Goal: Task Accomplishment & Management: Manage account settings

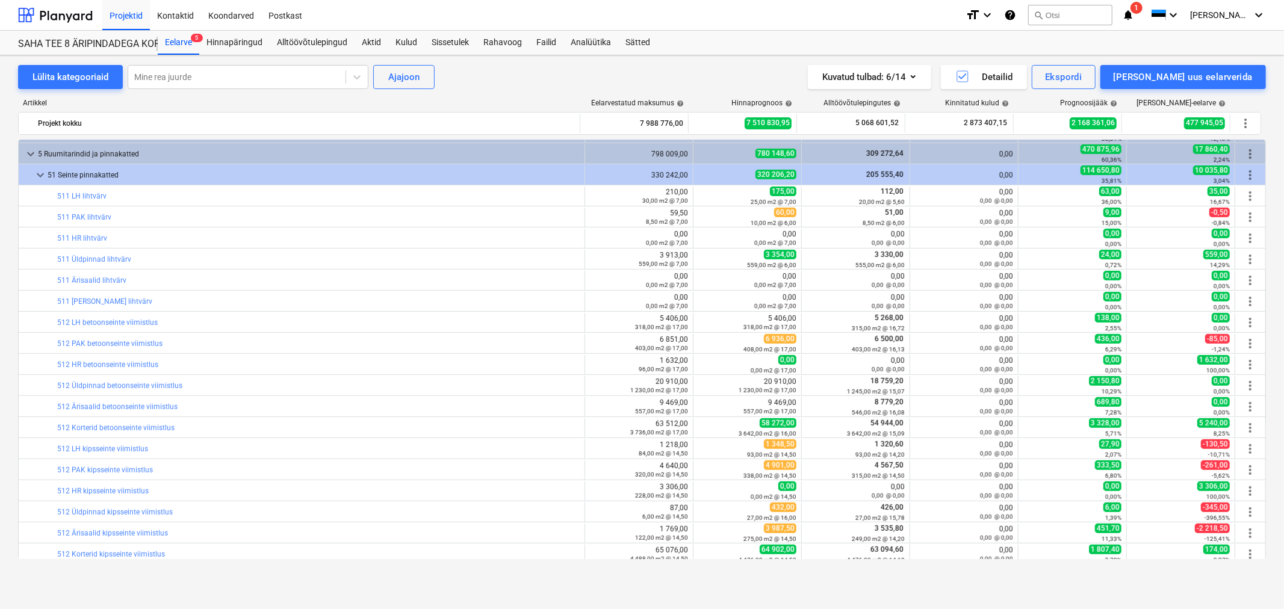
scroll to position [610, 0]
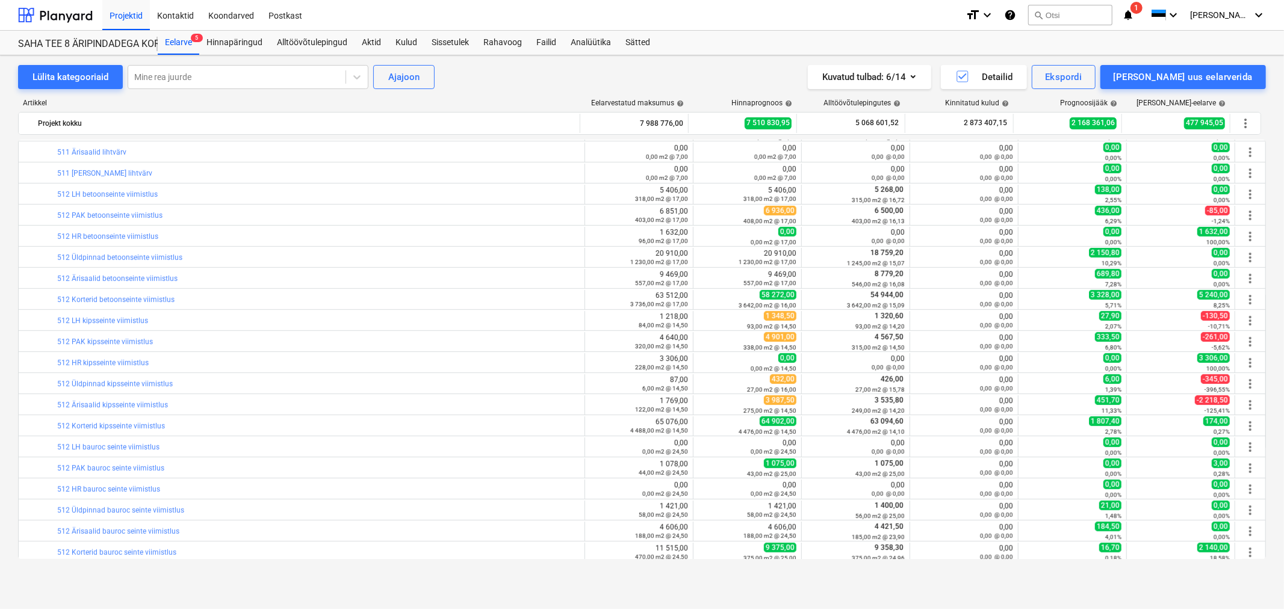
click at [1142, 7] on span "1" at bounding box center [1136, 8] width 12 height 12
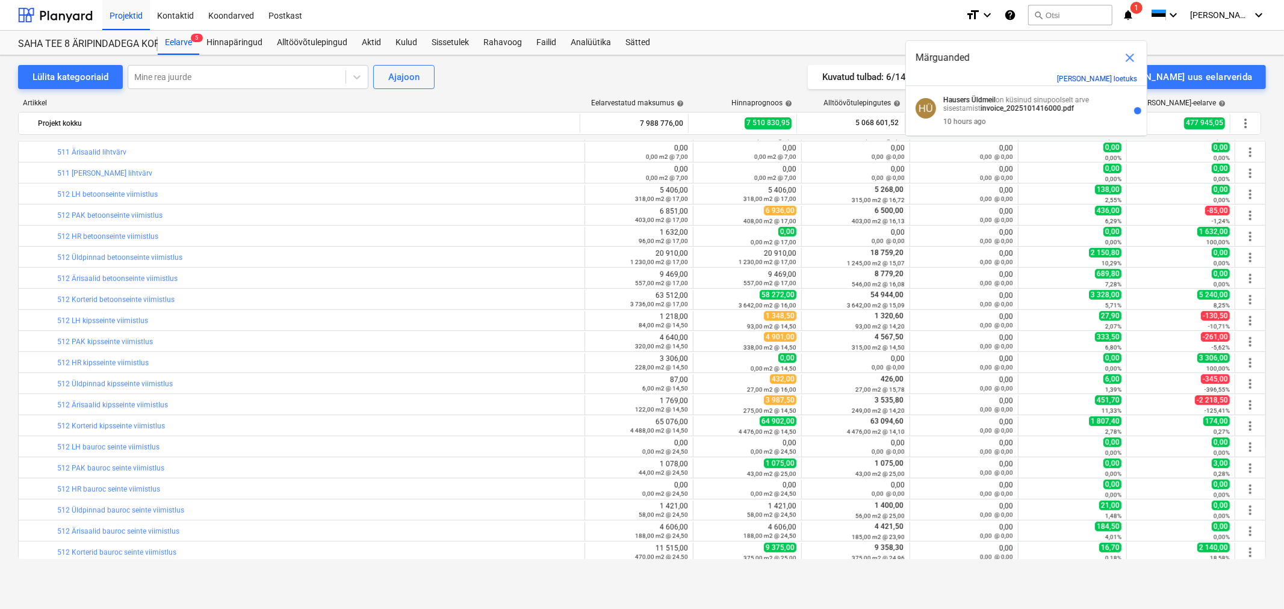
click at [1113, 80] on button "[PERSON_NAME] loetuks" at bounding box center [1097, 79] width 80 height 8
click at [1132, 57] on span "close" at bounding box center [1129, 58] width 14 height 14
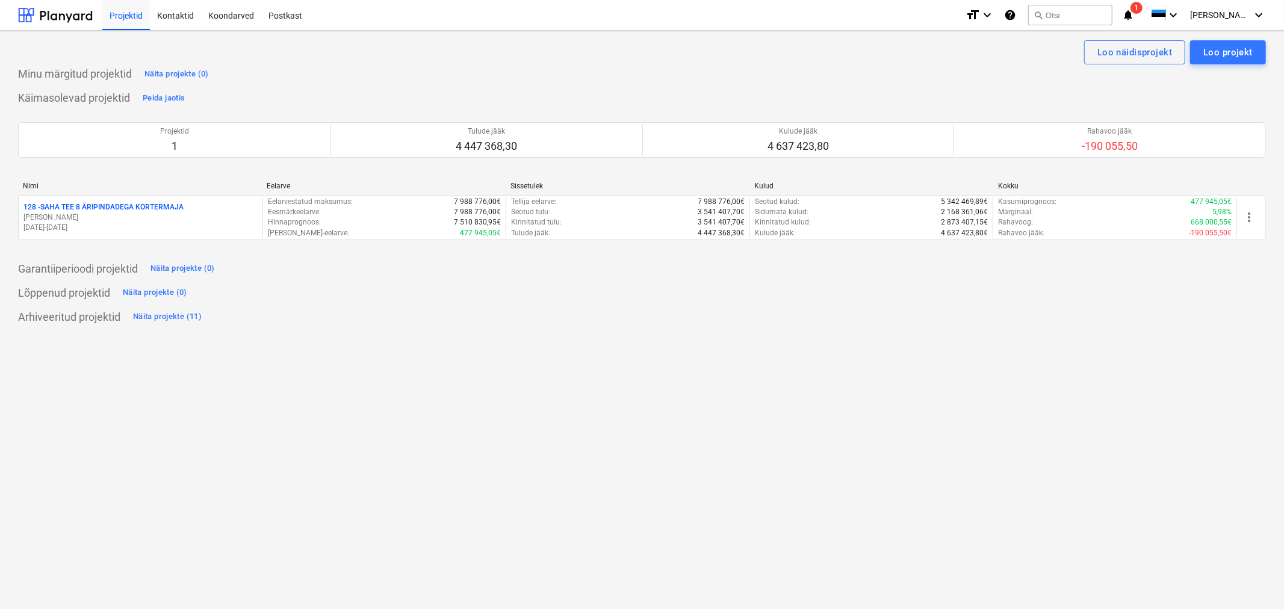
click at [1142, 10] on span "1" at bounding box center [1136, 8] width 12 height 12
click at [1097, 76] on button "[PERSON_NAME] loetuks" at bounding box center [1097, 79] width 80 height 8
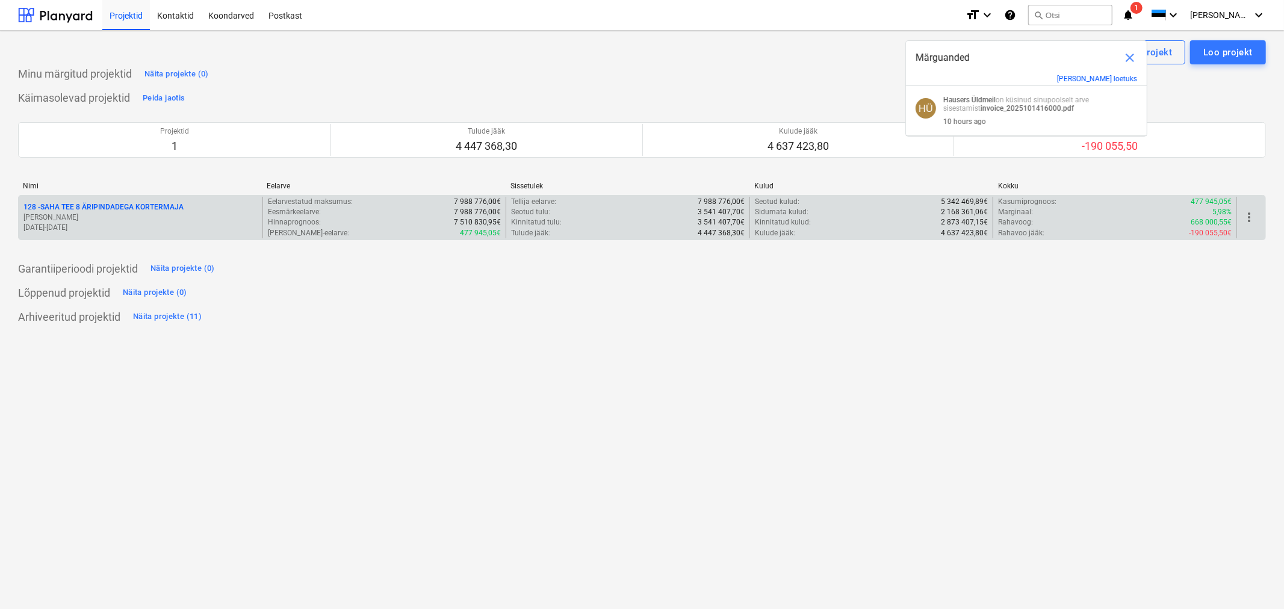
click at [147, 214] on p "[PERSON_NAME]" at bounding box center [140, 217] width 234 height 10
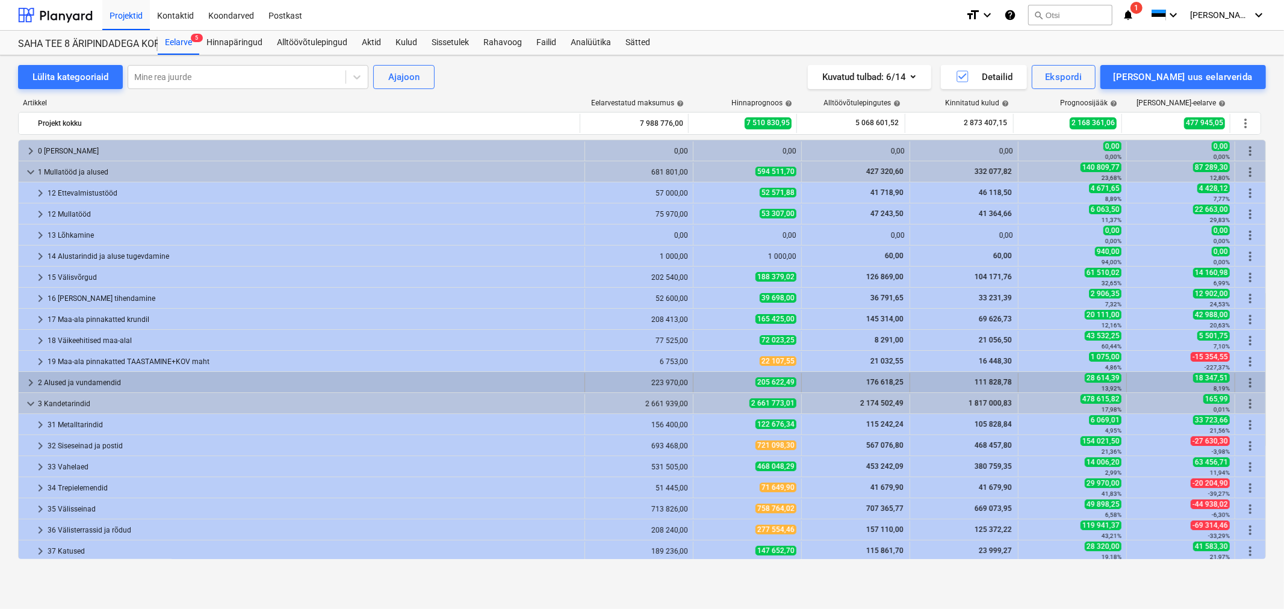
click at [25, 377] on span "keyboard_arrow_right" at bounding box center [30, 383] width 14 height 14
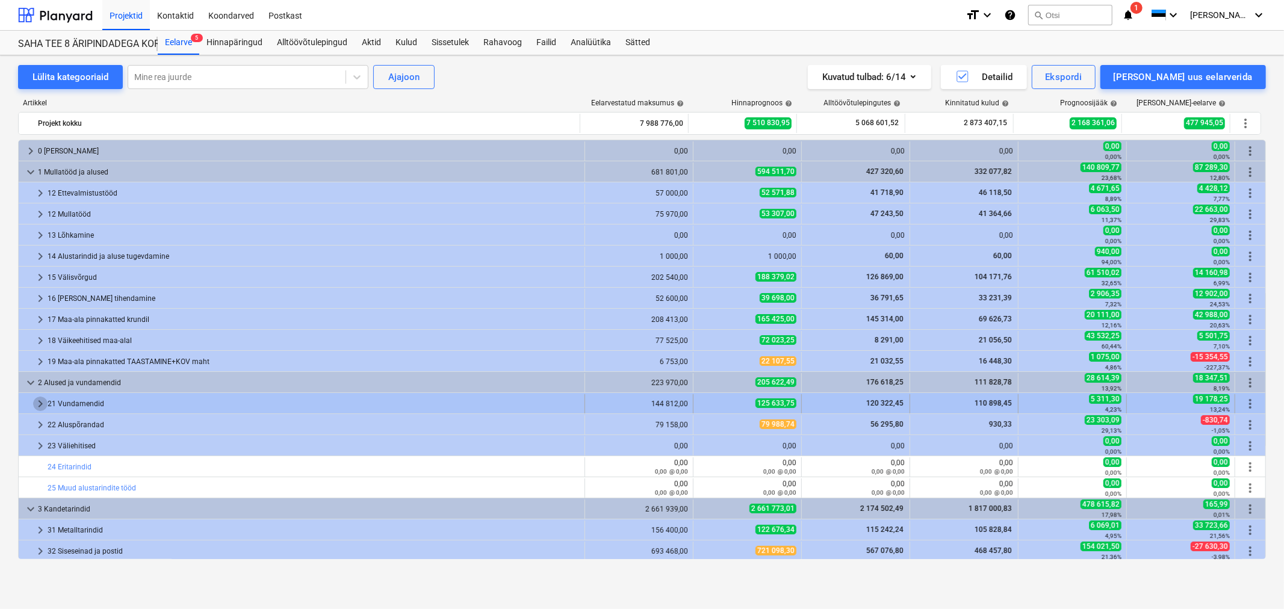
click at [41, 403] on span "keyboard_arrow_right" at bounding box center [40, 404] width 14 height 14
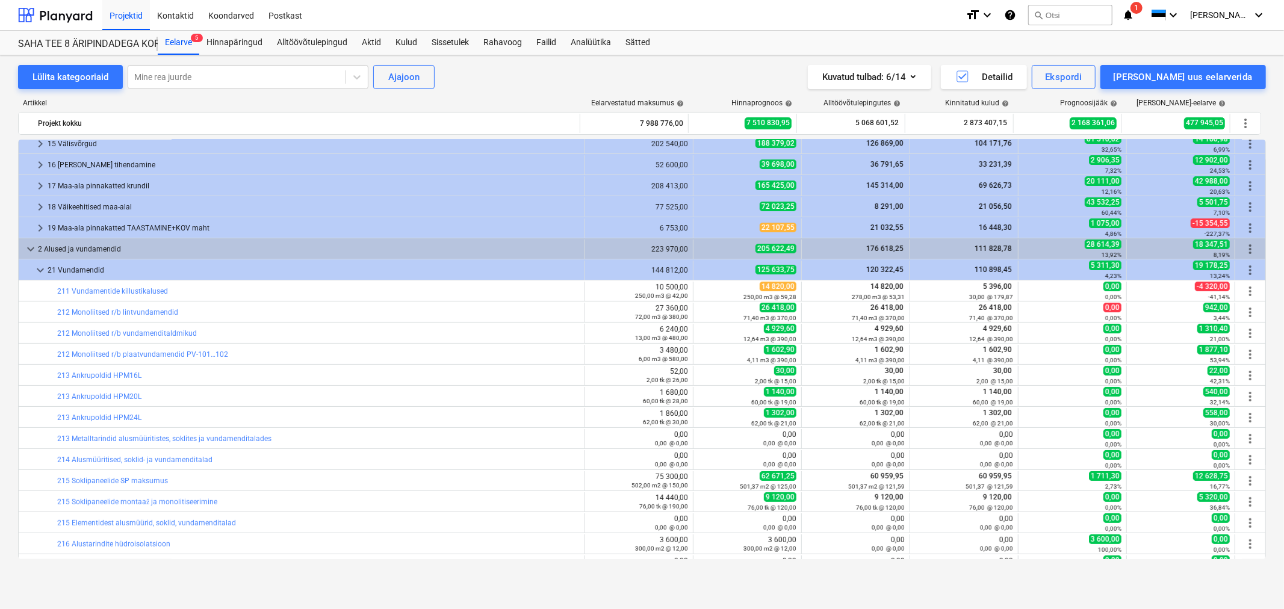
scroll to position [200, 0]
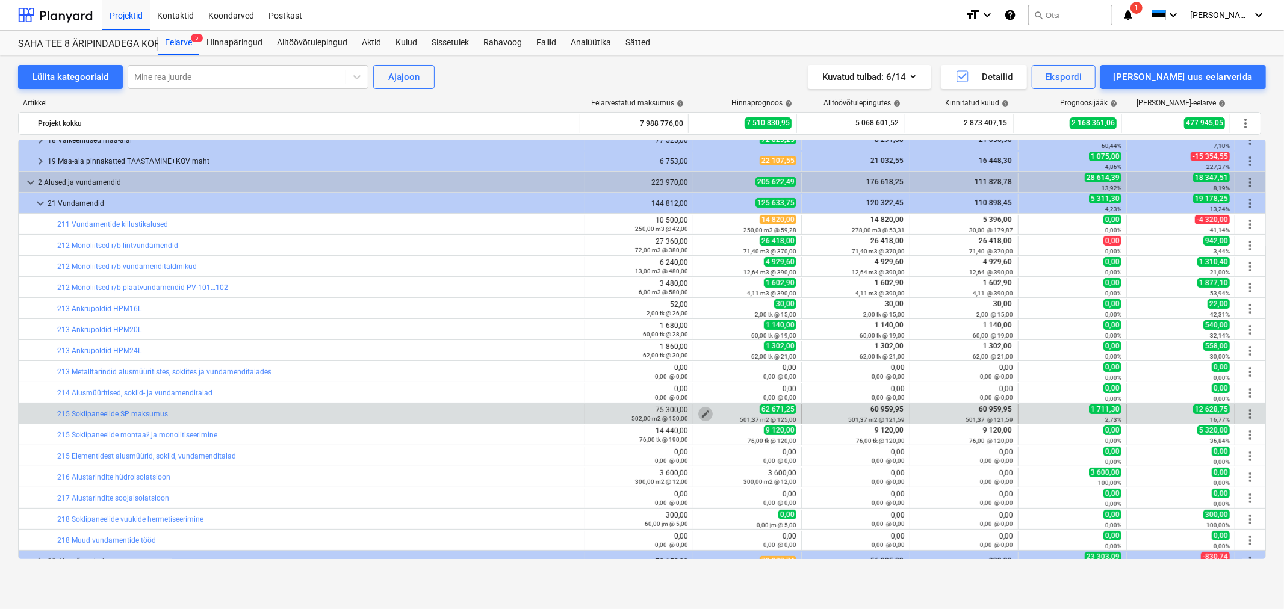
click at [705, 413] on span "edit" at bounding box center [705, 414] width 10 height 10
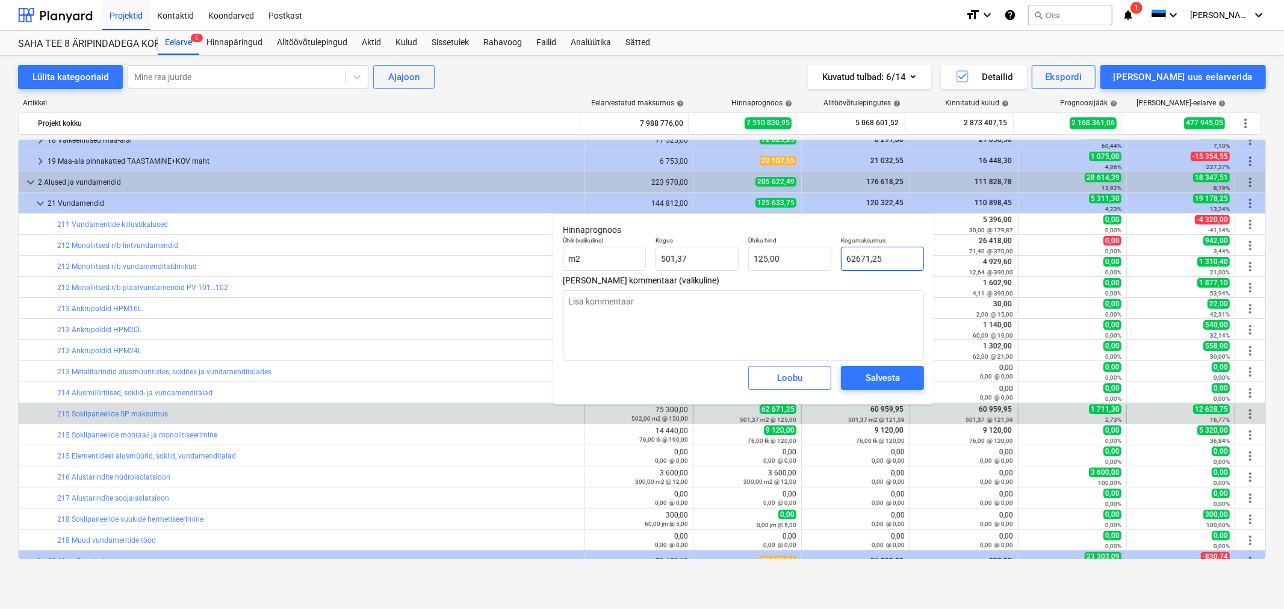
click at [906, 258] on input "62671,25" at bounding box center [882, 259] width 83 height 24
click at [905, 258] on input "62671,25" at bounding box center [882, 259] width 83 height 24
type input "6"
type textarea "x"
type input "0,01"
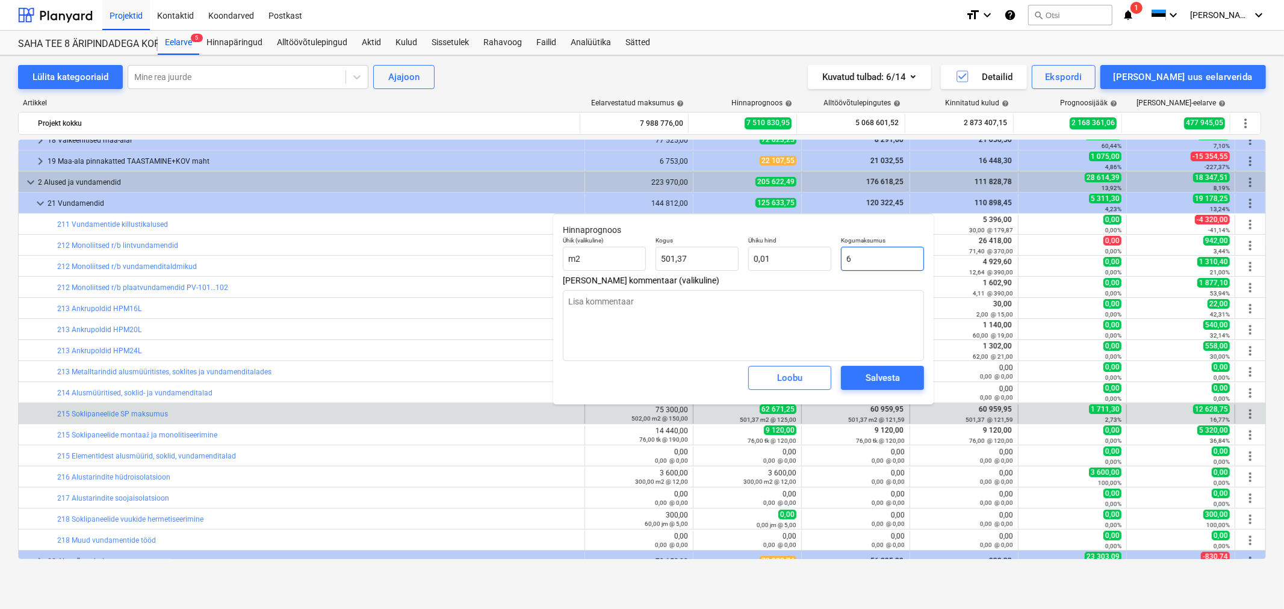
type input "60"
type textarea "x"
type input "0,12"
type input "609"
type textarea "x"
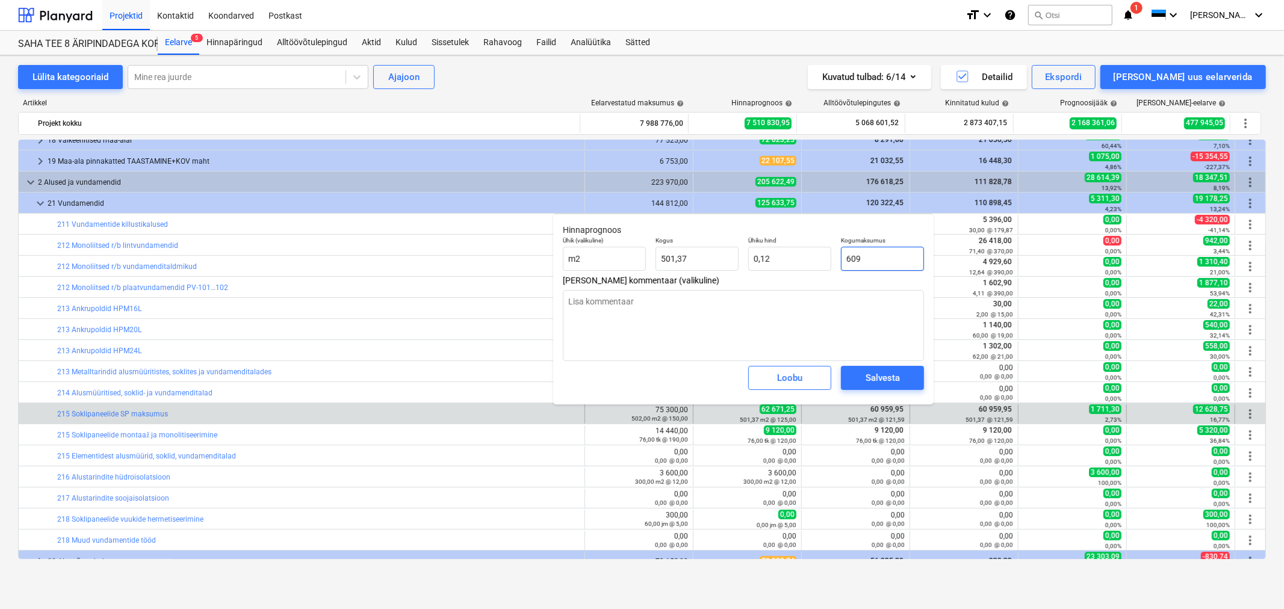
type input "1,21"
type input "6095"
type textarea "x"
type input "12,16"
type input "60959"
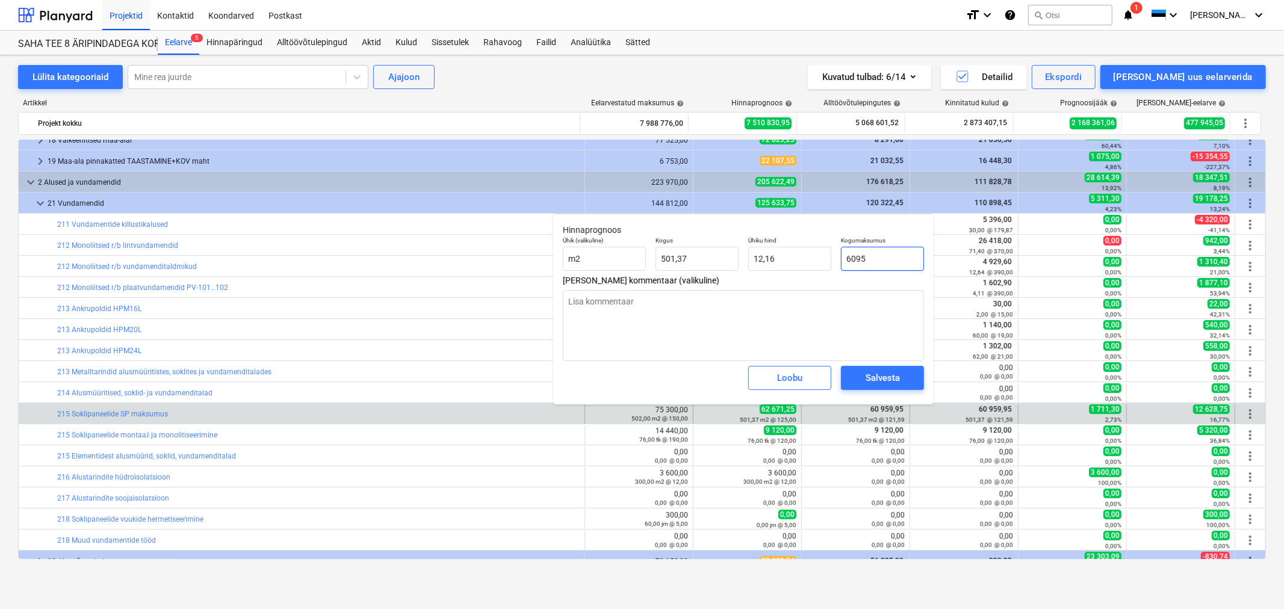
type textarea "x"
type input "121,58"
type input "60959,"
type textarea "x"
type input "60959,9"
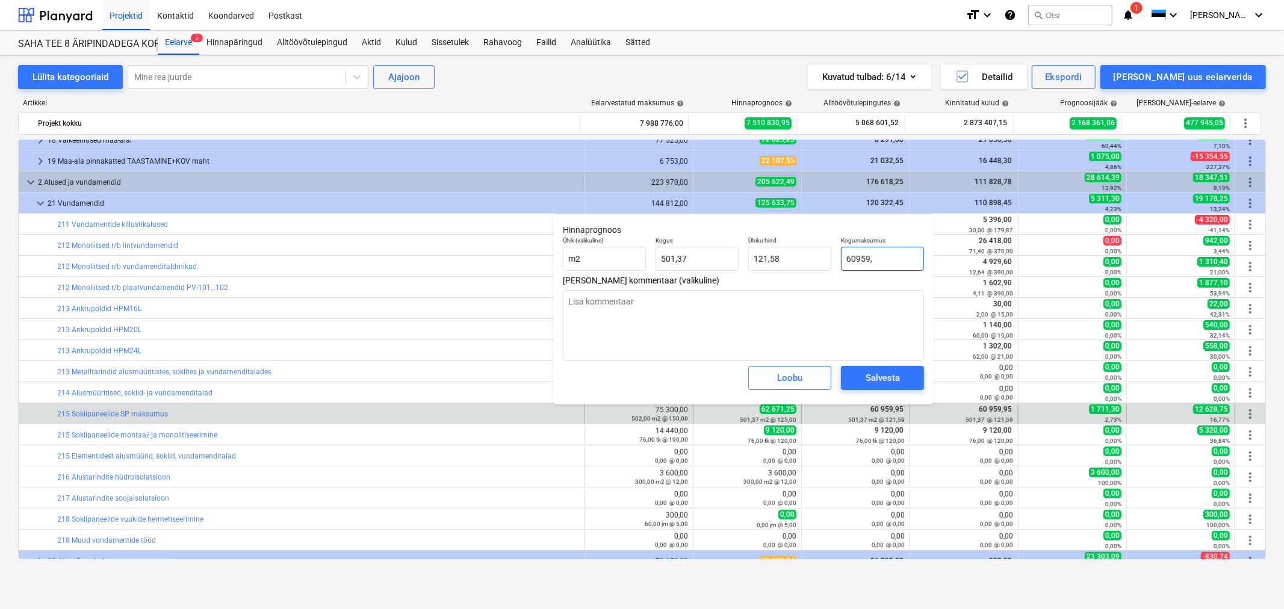
type textarea "x"
type input "121,59"
type input "60959,95"
type textarea "x"
type input "60 959,95"
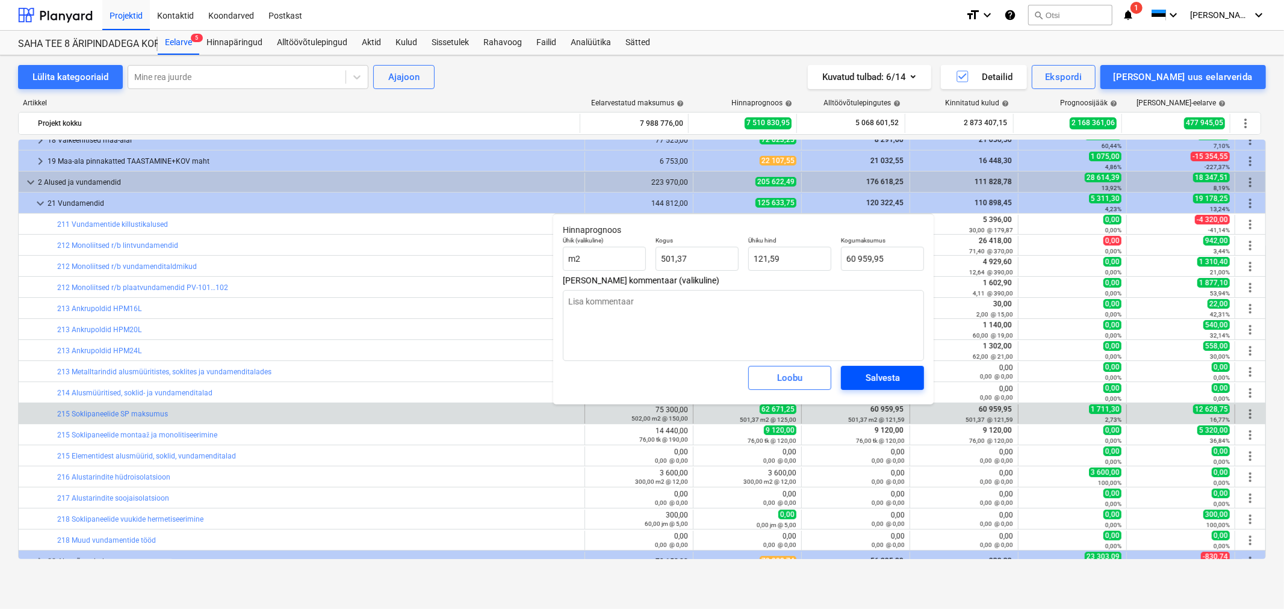
click at [871, 379] on div "Salvesta" at bounding box center [882, 378] width 34 height 16
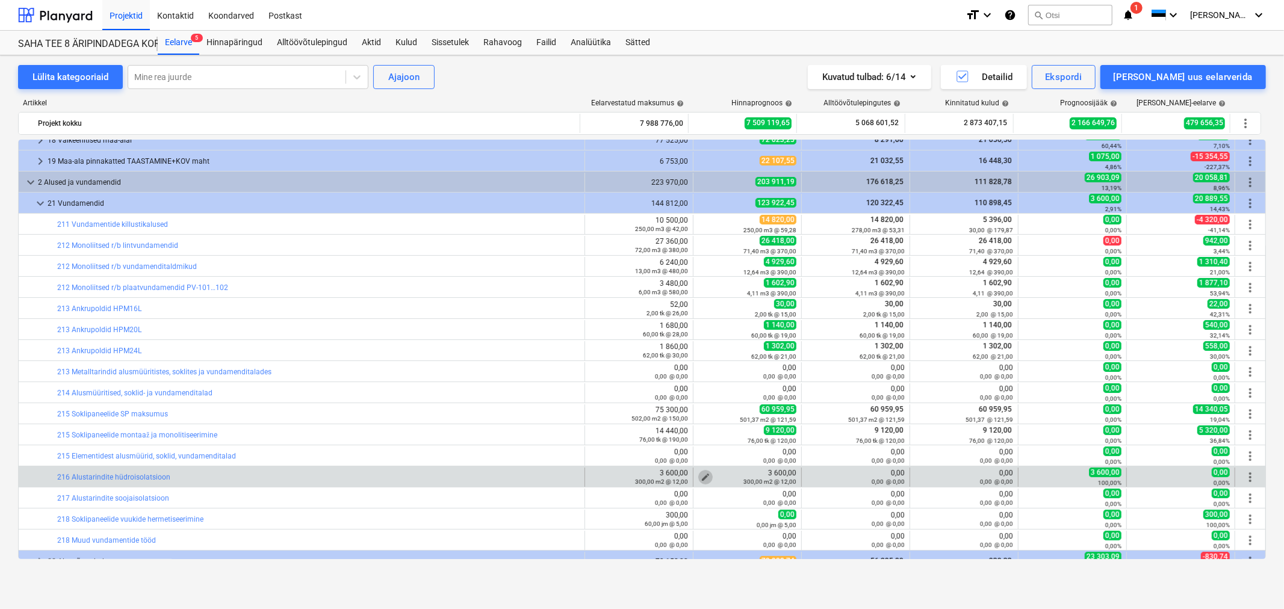
click at [700, 473] on span "edit" at bounding box center [705, 477] width 10 height 10
type textarea "x"
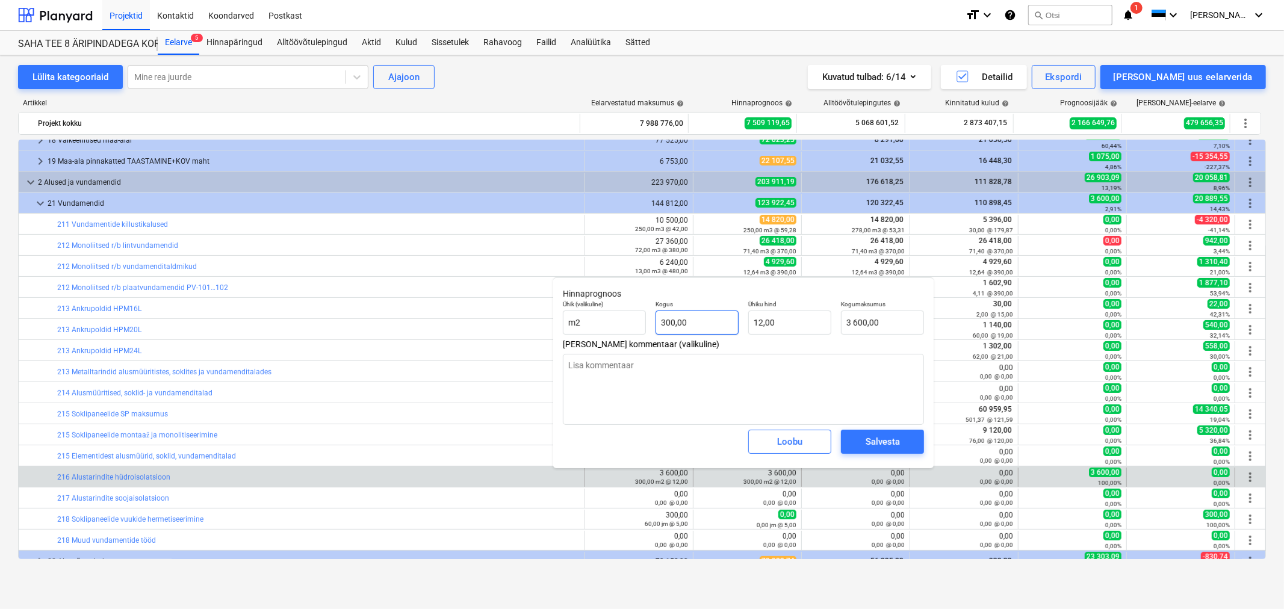
type input "300"
click at [708, 323] on input "300" at bounding box center [696, 323] width 83 height 24
type textarea "x"
type input "0,00"
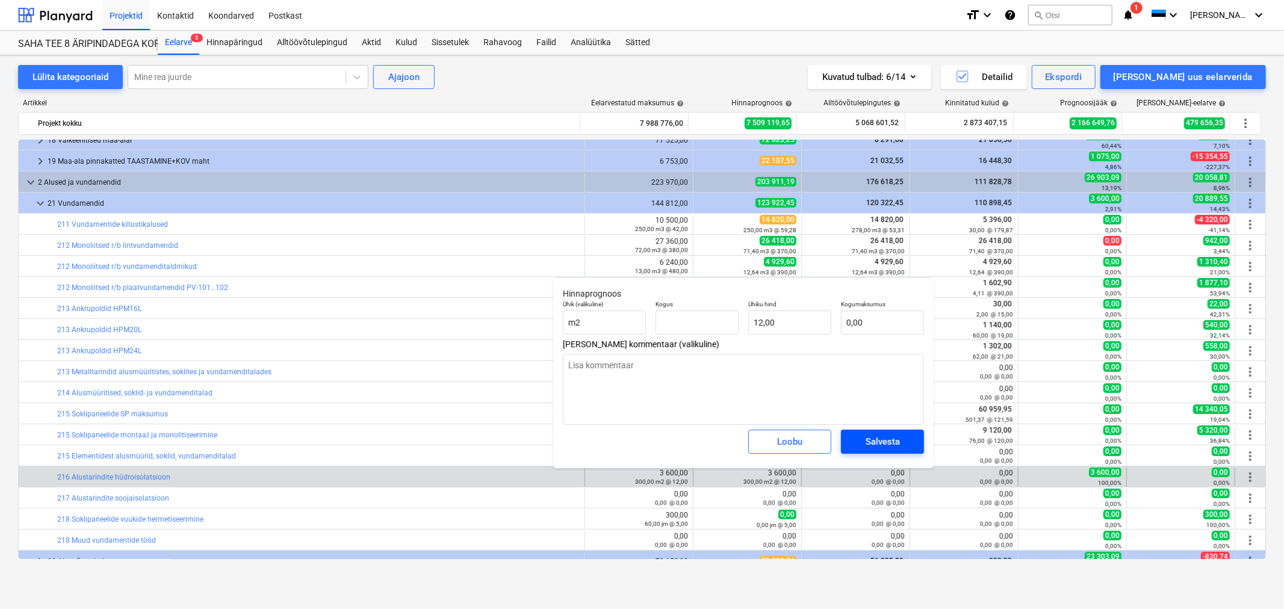
type textarea "x"
type input "0,00"
click at [877, 439] on div "Salvesta" at bounding box center [882, 442] width 34 height 16
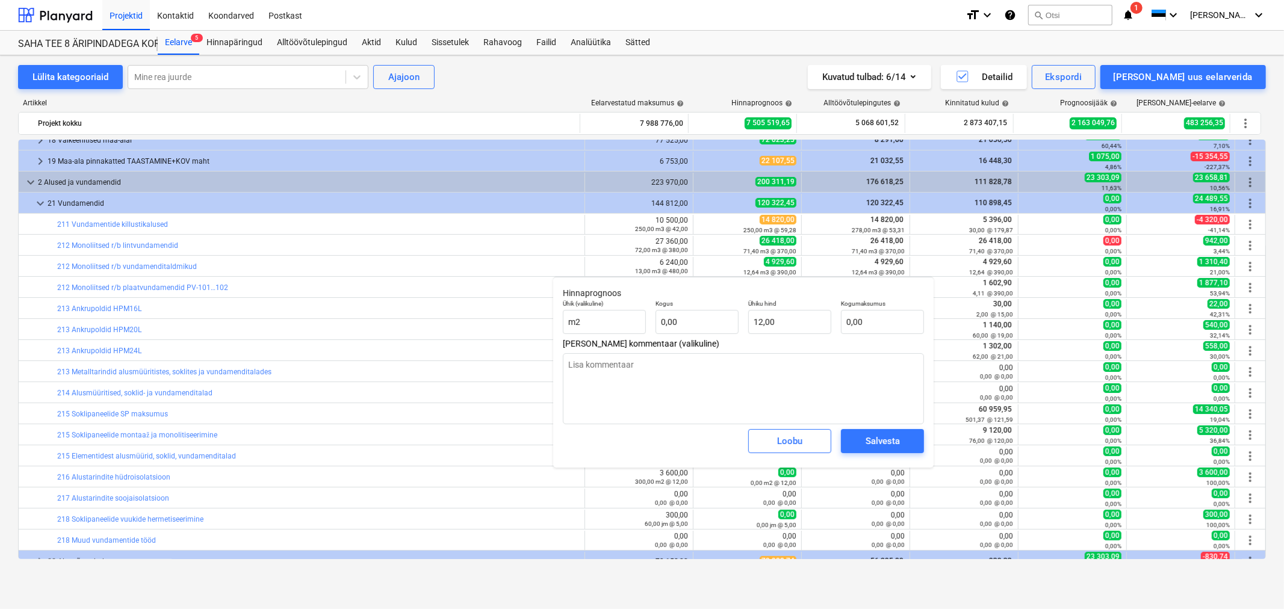
type textarea "x"
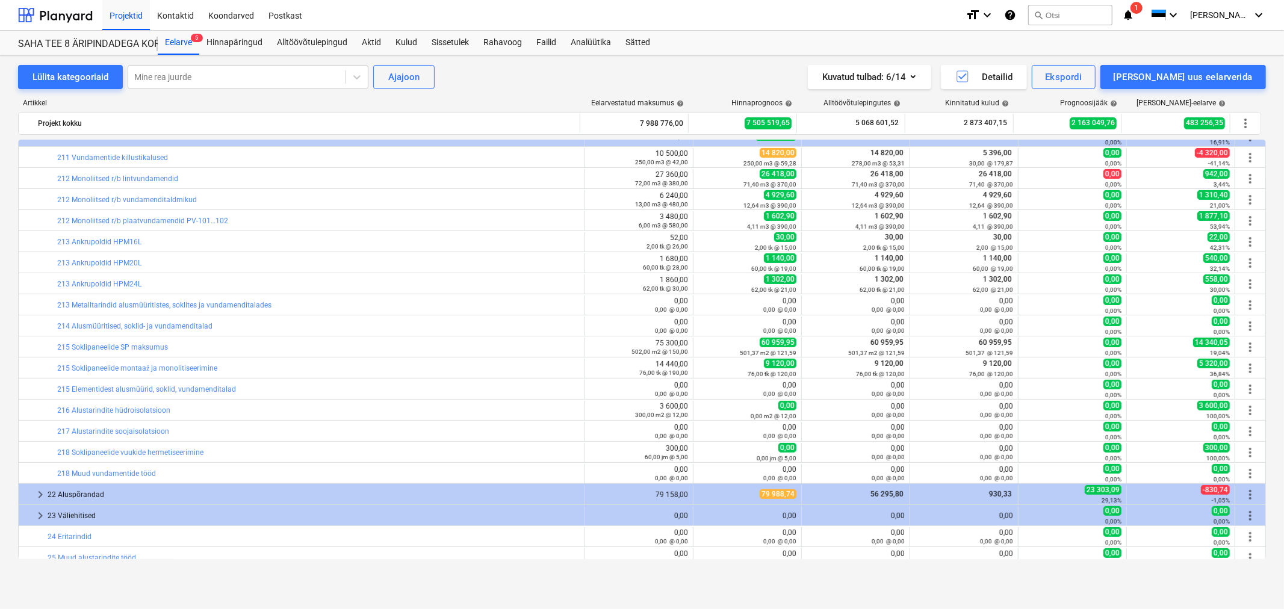
scroll to position [134, 0]
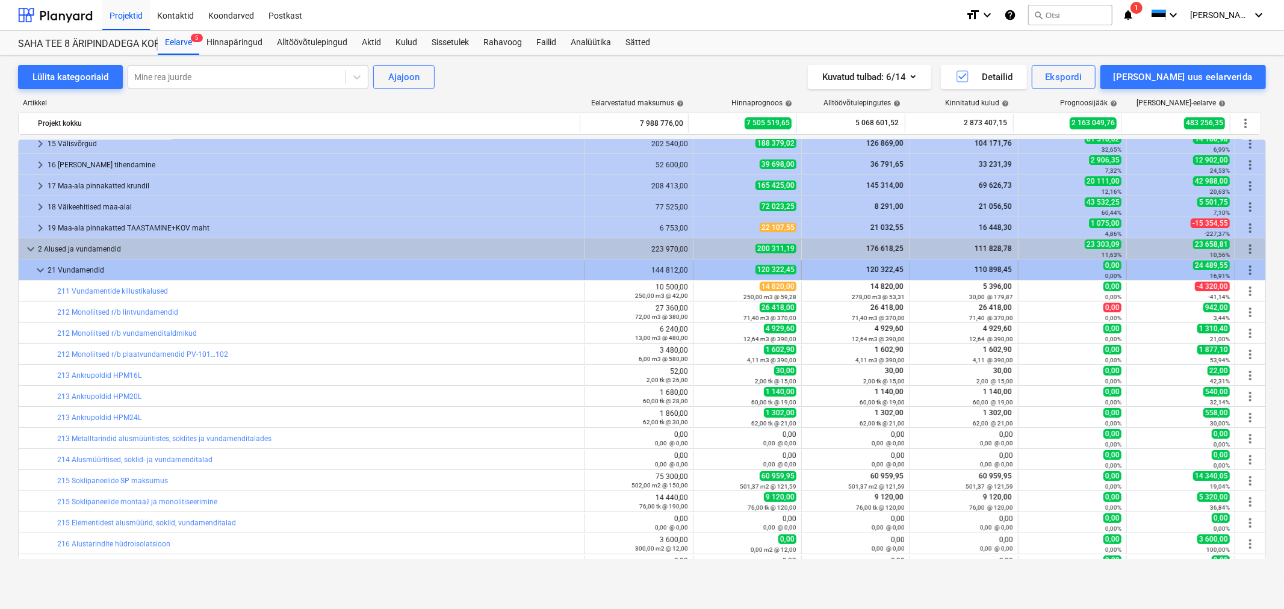
click at [42, 268] on span "keyboard_arrow_down" at bounding box center [40, 270] width 14 height 14
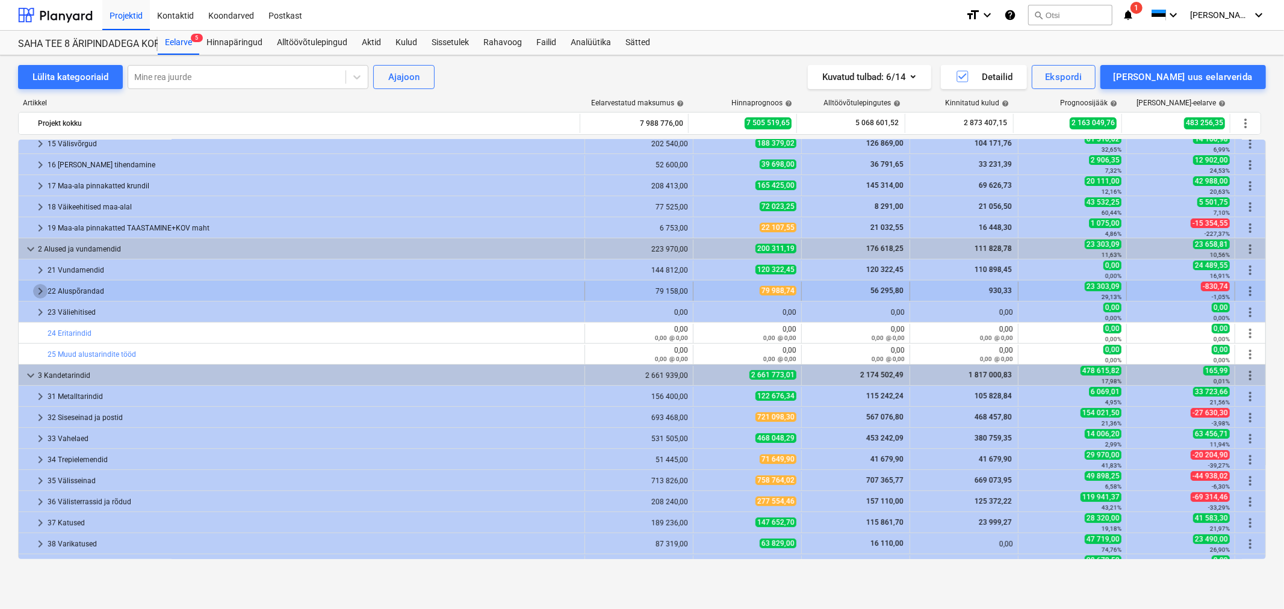
click at [36, 289] on span "keyboard_arrow_right" at bounding box center [40, 291] width 14 height 14
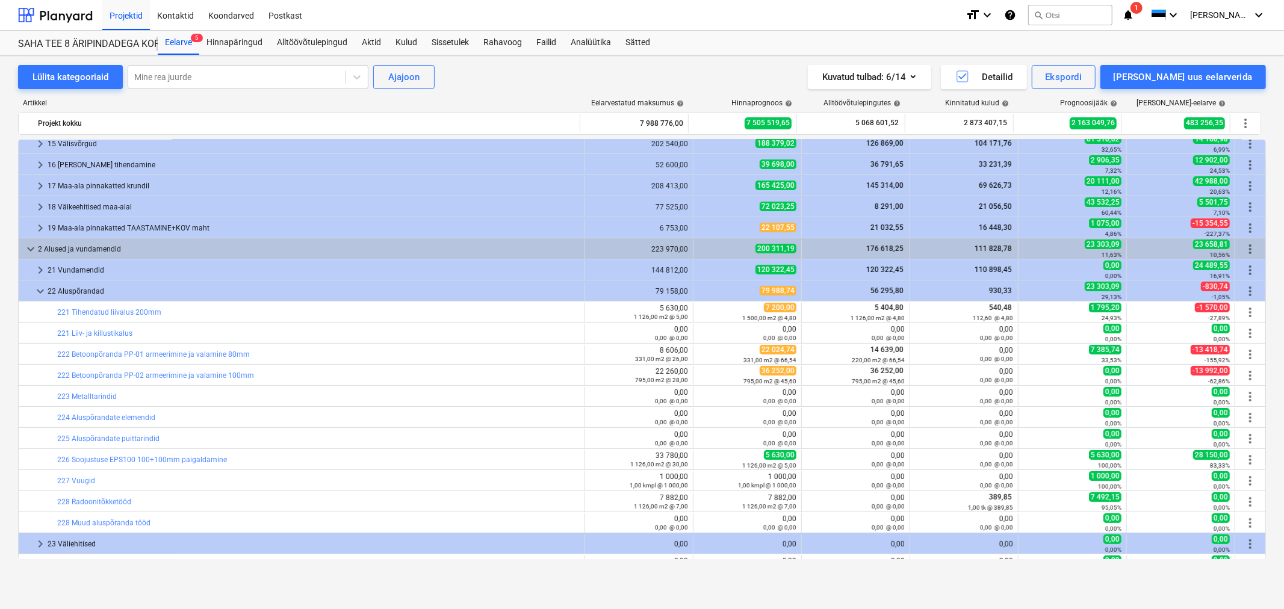
scroll to position [267, 0]
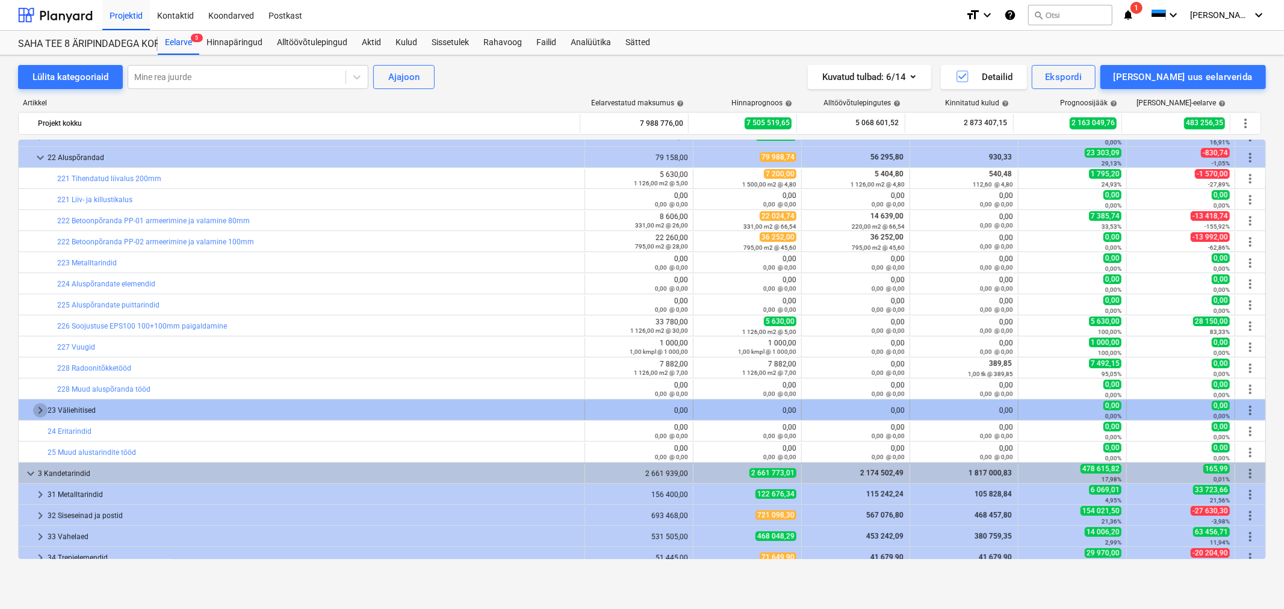
click at [36, 404] on span "keyboard_arrow_right" at bounding box center [40, 410] width 14 height 14
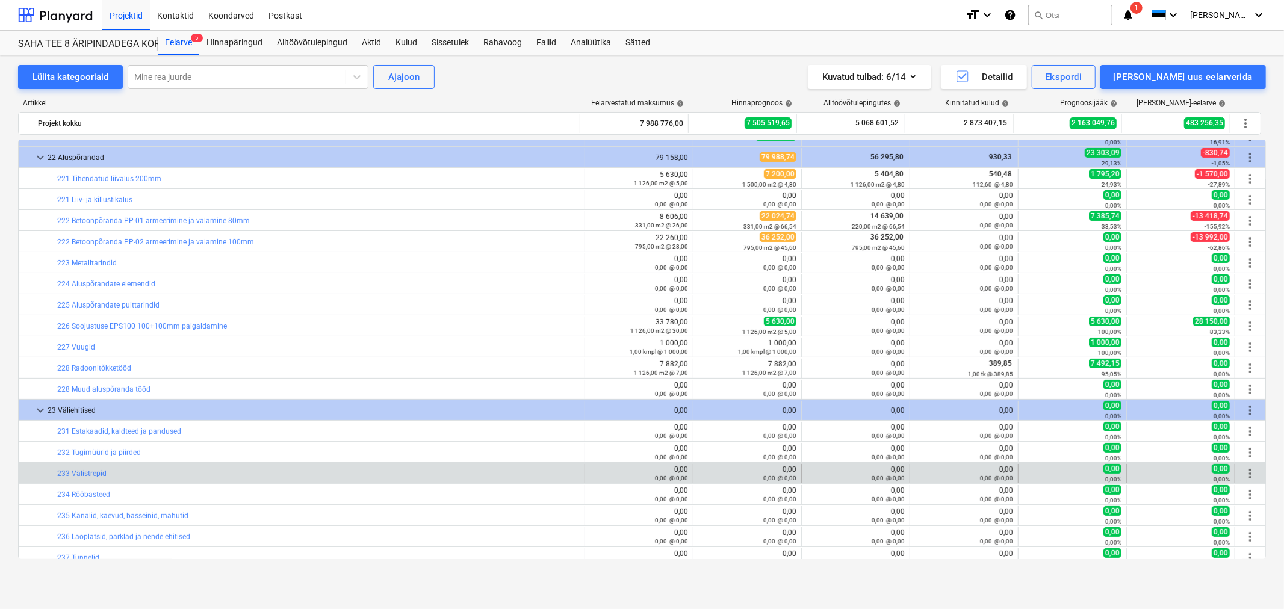
scroll to position [468, 0]
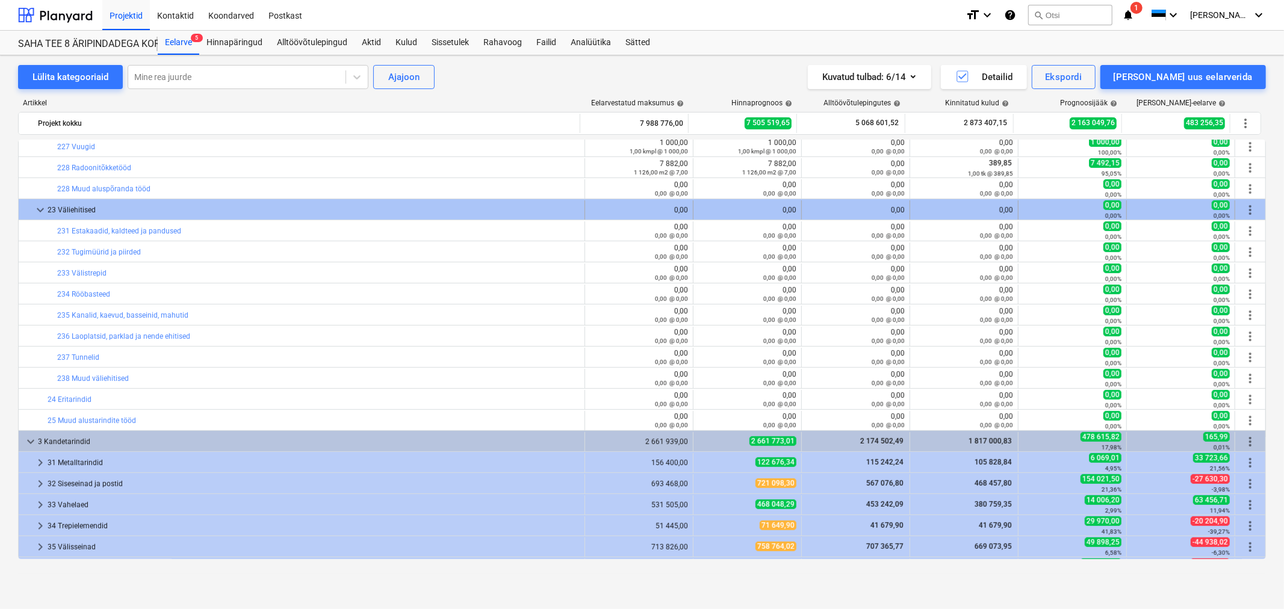
click at [41, 203] on span "keyboard_arrow_down" at bounding box center [40, 210] width 14 height 14
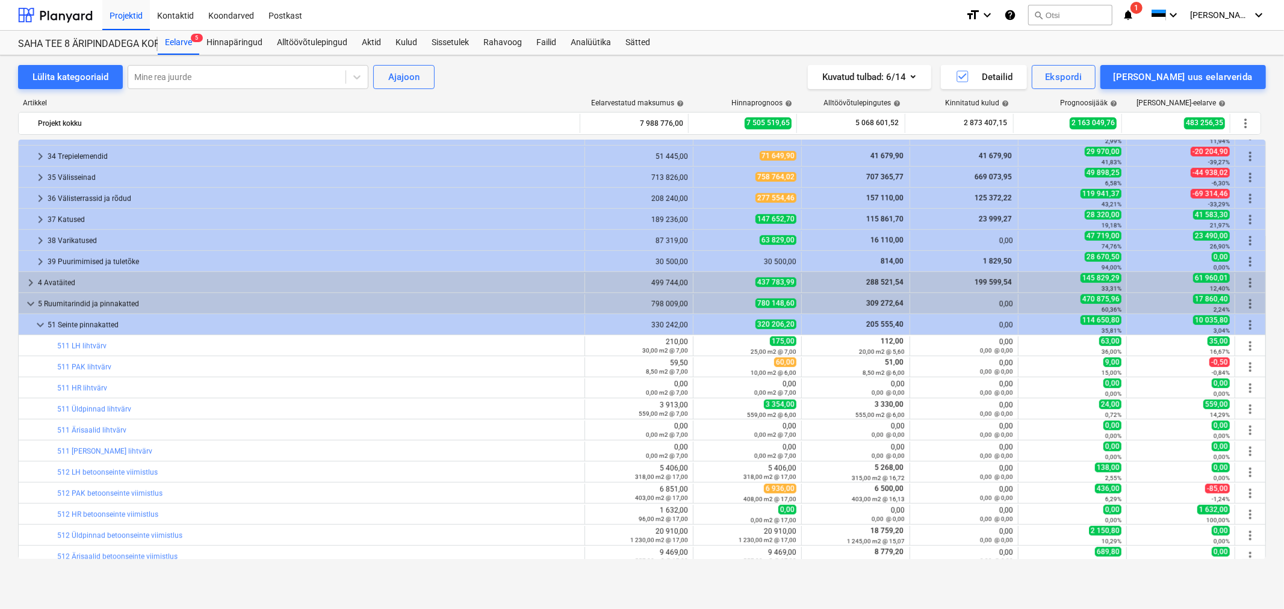
scroll to position [534, 0]
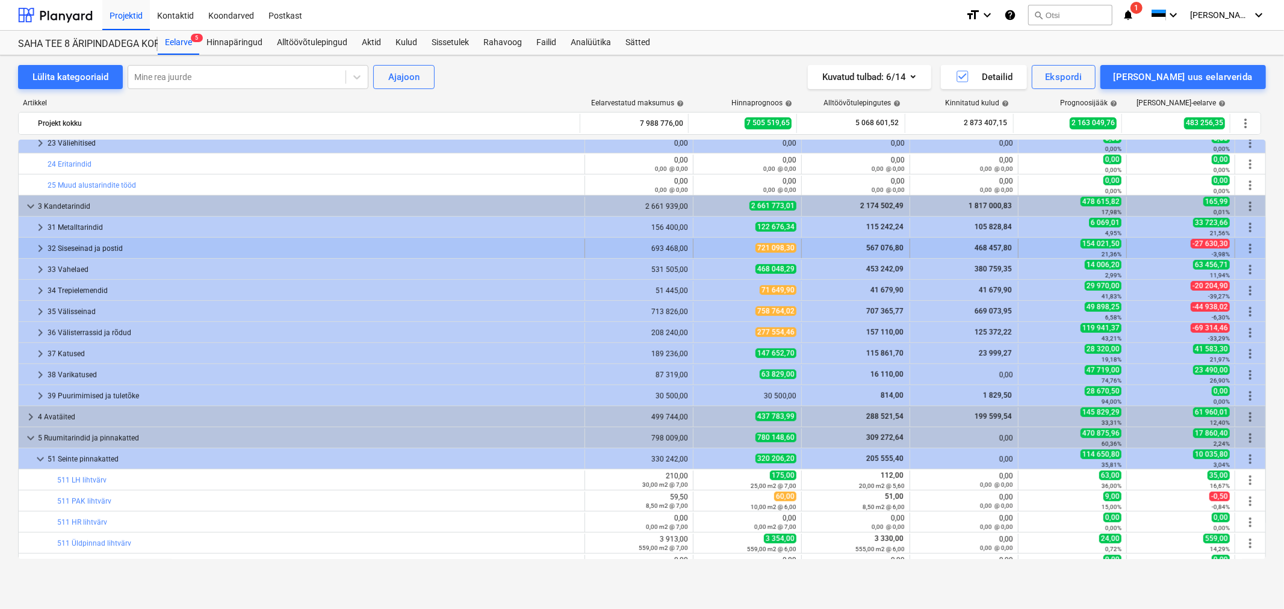
click at [36, 249] on span "keyboard_arrow_right" at bounding box center [40, 248] width 14 height 14
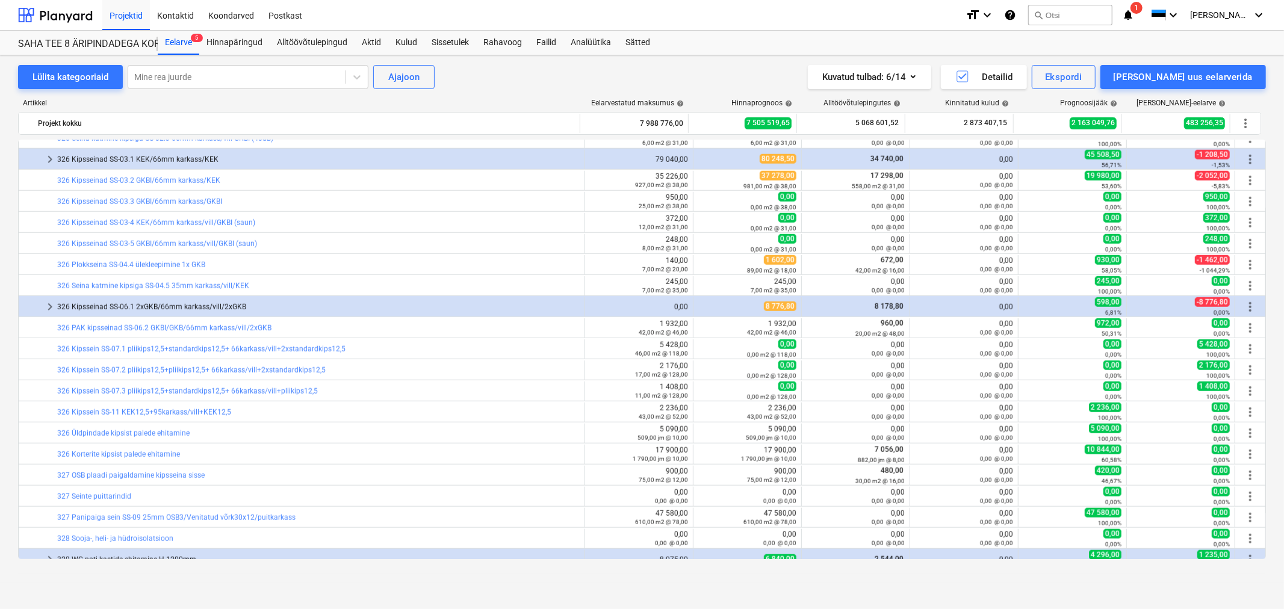
scroll to position [1069, 0]
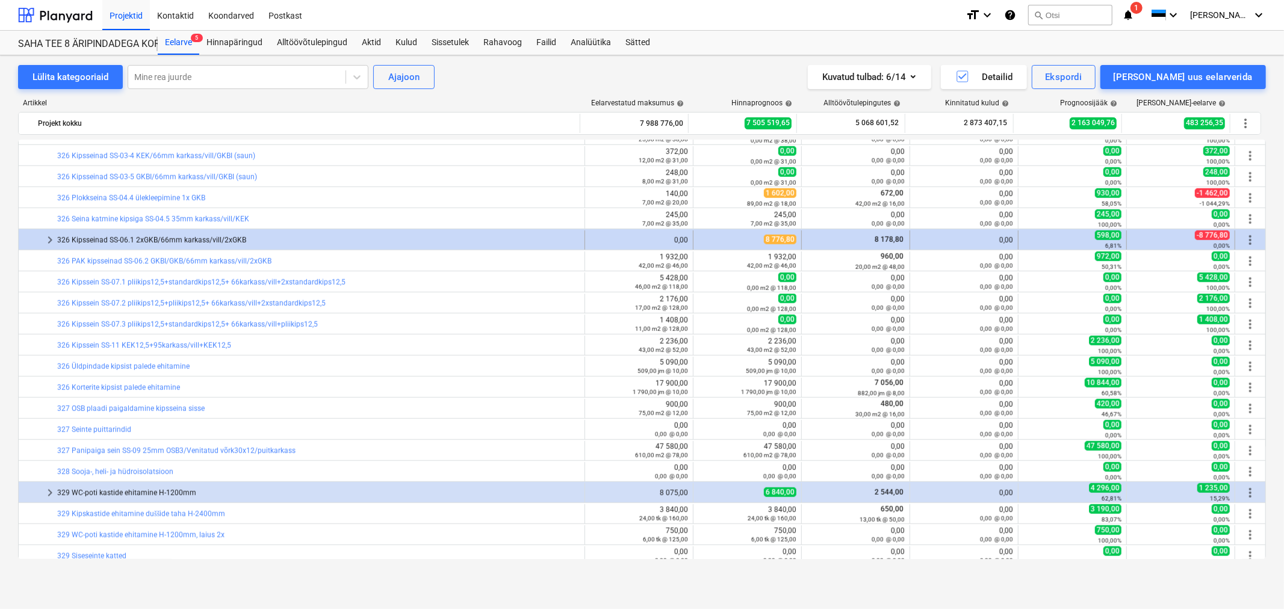
click at [46, 240] on span "keyboard_arrow_right" at bounding box center [50, 240] width 14 height 14
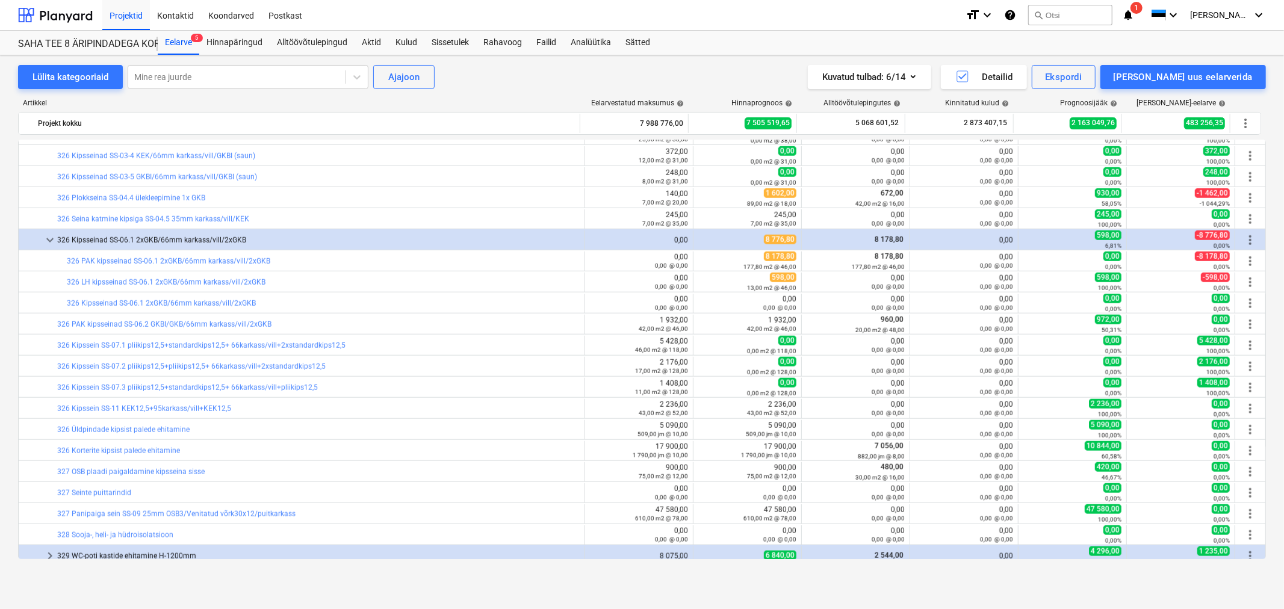
click at [1142, 10] on span "1" at bounding box center [1136, 8] width 12 height 12
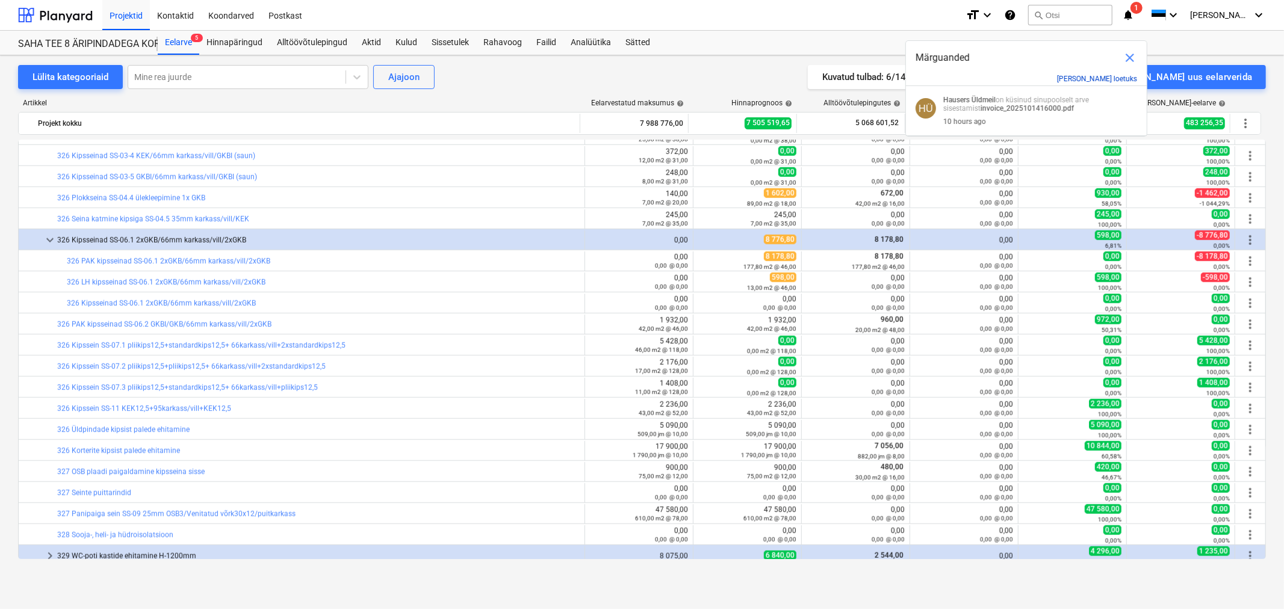
click at [1106, 79] on button "[PERSON_NAME] loetuks" at bounding box center [1097, 79] width 80 height 8
click at [1124, 57] on span "close" at bounding box center [1129, 58] width 14 height 14
